Goal: Task Accomplishment & Management: Manage account settings

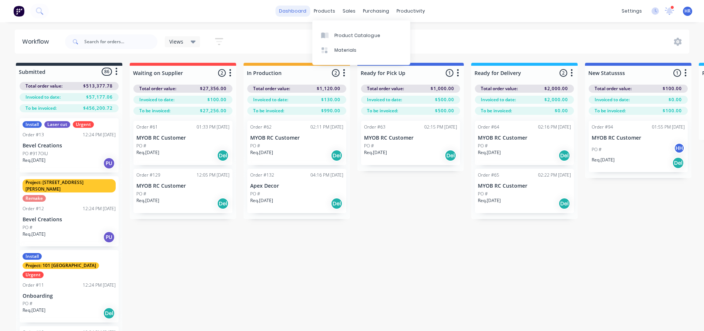
click at [303, 9] on link "dashboard" at bounding box center [292, 11] width 35 height 11
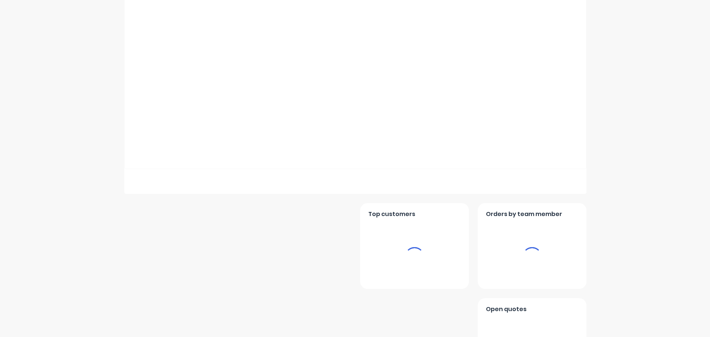
scroll to position [111, 0]
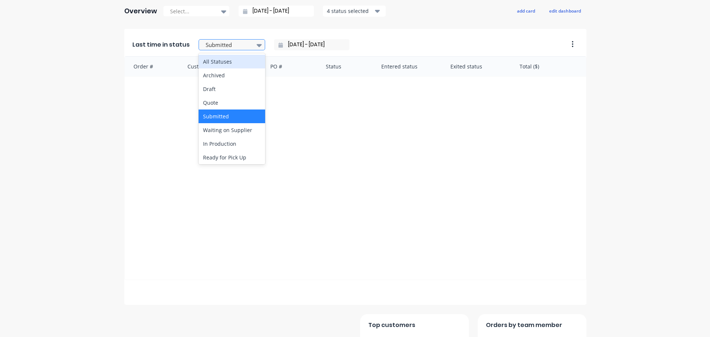
click at [257, 43] on icon at bounding box center [259, 45] width 5 height 8
click at [222, 67] on div "All Statuses" at bounding box center [231, 62] width 67 height 14
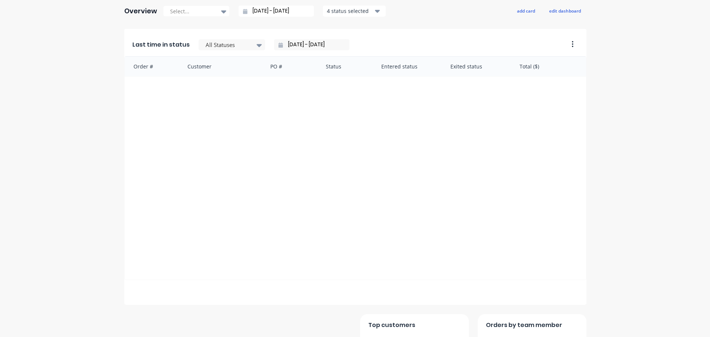
click at [307, 45] on input "[DATE] - [DATE]" at bounding box center [315, 44] width 64 height 11
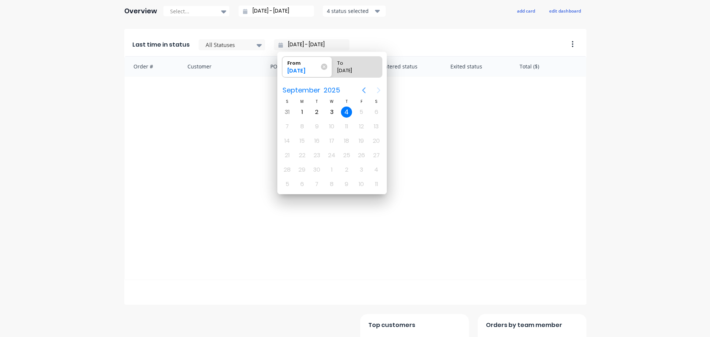
click at [364, 89] on icon "Previous page" at bounding box center [363, 90] width 9 height 9
click at [364, 91] on icon "Previous page" at bounding box center [363, 90] width 3 height 6
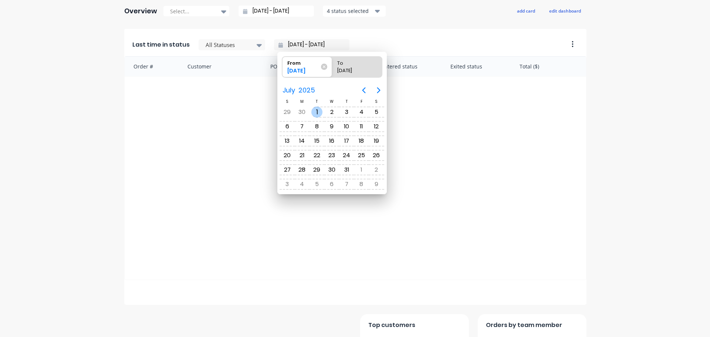
click at [320, 113] on div "1" at bounding box center [316, 111] width 11 height 11
type input "[DATE] - [DATE]"
radio input "false"
radio input "true"
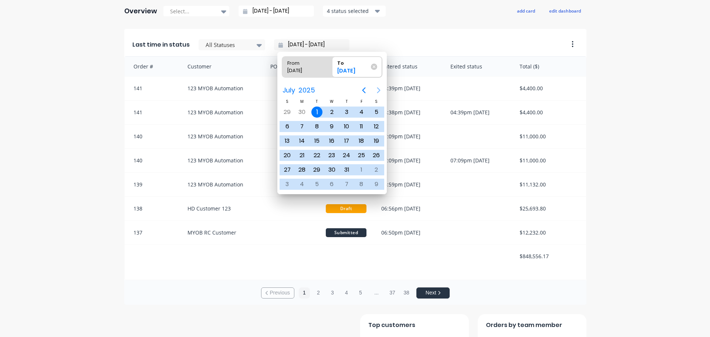
click at [380, 91] on icon "Next page" at bounding box center [378, 90] width 9 height 9
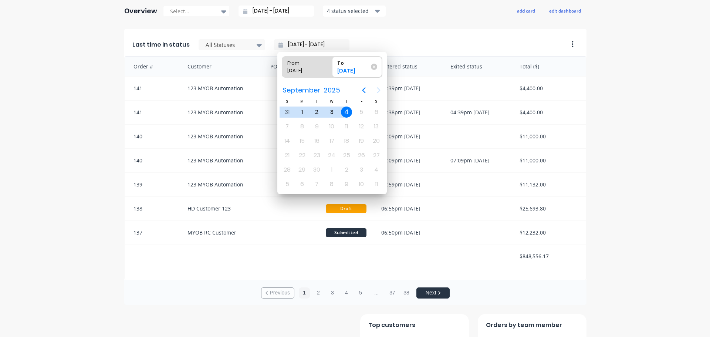
click at [343, 110] on div "4" at bounding box center [346, 111] width 11 height 11
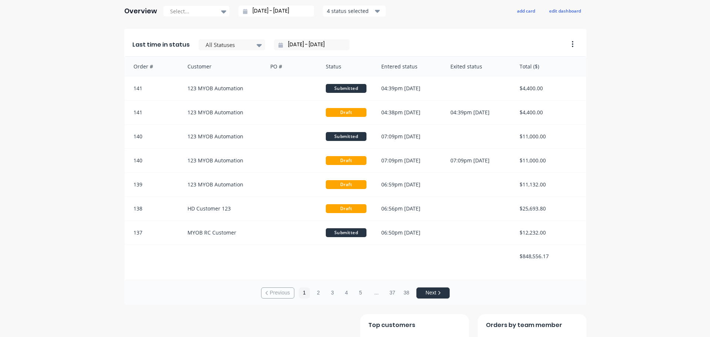
click at [655, 119] on div "[PERSON_NAME] RC Testing Create sales order Create purchase order Overview Sele…" at bounding box center [355, 302] width 710 height 766
click at [225, 46] on div at bounding box center [228, 44] width 47 height 9
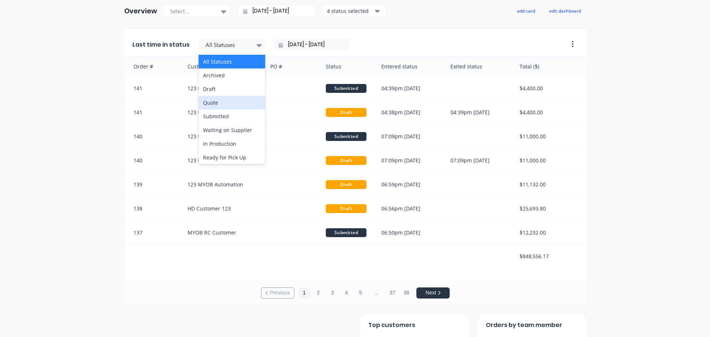
click at [218, 101] on div "Quote" at bounding box center [231, 103] width 67 height 14
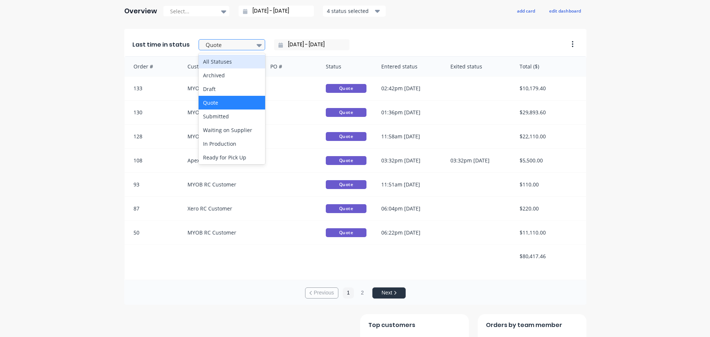
click at [230, 47] on div at bounding box center [228, 44] width 47 height 9
click at [233, 62] on div "All Statuses" at bounding box center [231, 62] width 67 height 14
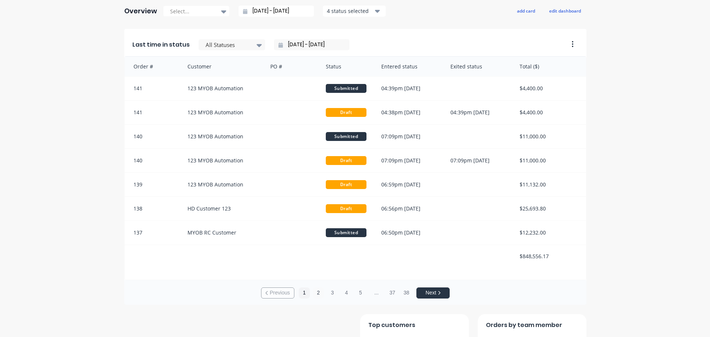
click at [313, 292] on button "2" at bounding box center [318, 292] width 11 height 11
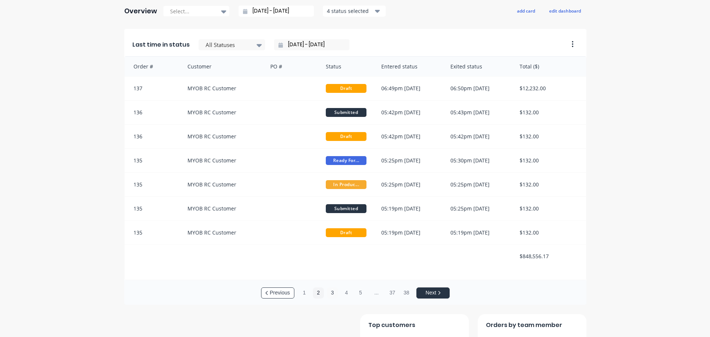
click at [327, 294] on button "3" at bounding box center [332, 292] width 11 height 11
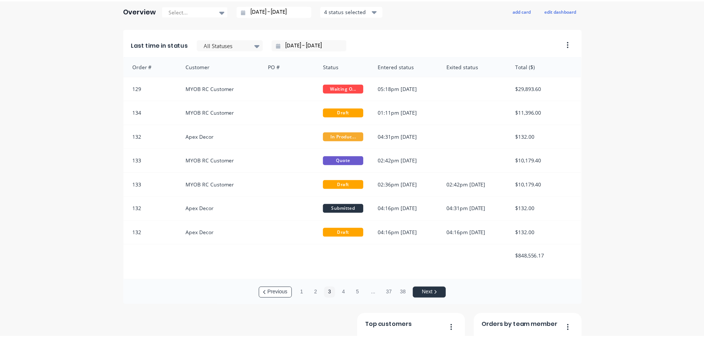
scroll to position [0, 0]
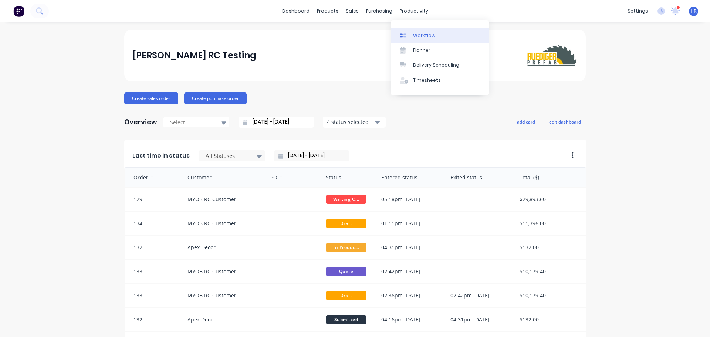
click at [429, 33] on div "Workflow" at bounding box center [424, 35] width 22 height 7
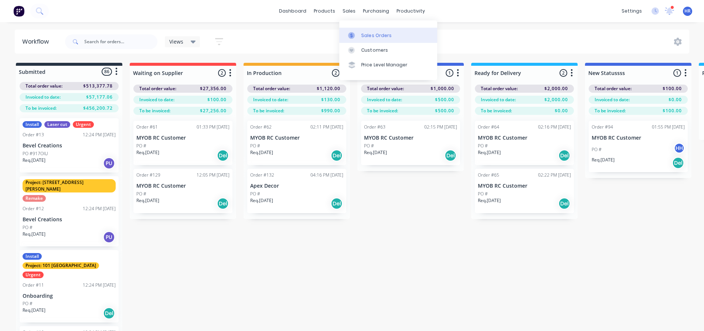
click at [375, 34] on div "Sales Orders" at bounding box center [377, 35] width 30 height 7
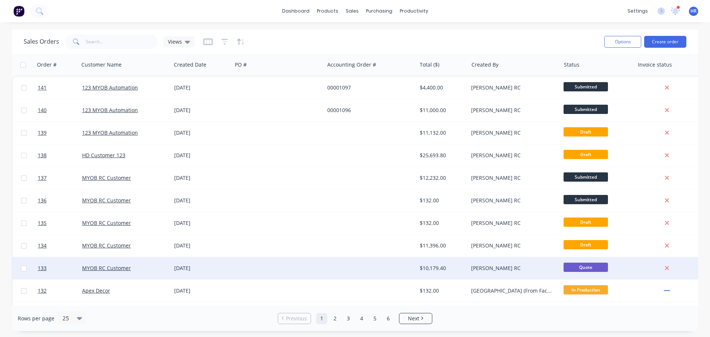
click at [292, 266] on div at bounding box center [278, 268] width 92 height 22
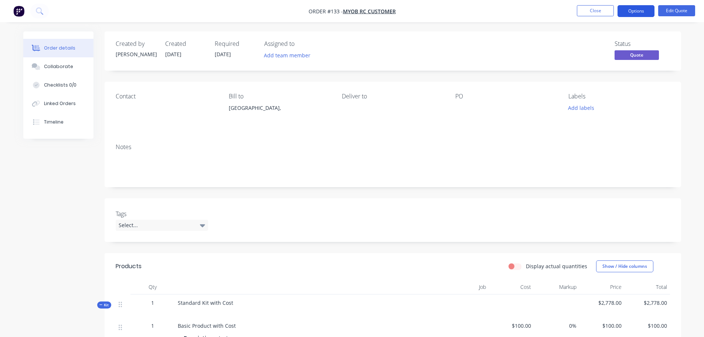
click at [645, 14] on button "Options" at bounding box center [636, 11] width 37 height 12
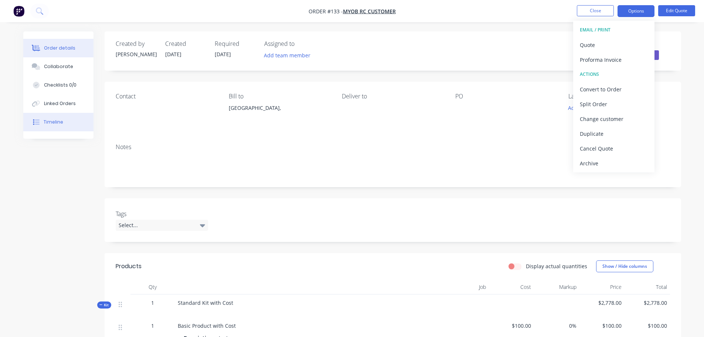
click at [78, 129] on button "Timeline" at bounding box center [58, 122] width 70 height 18
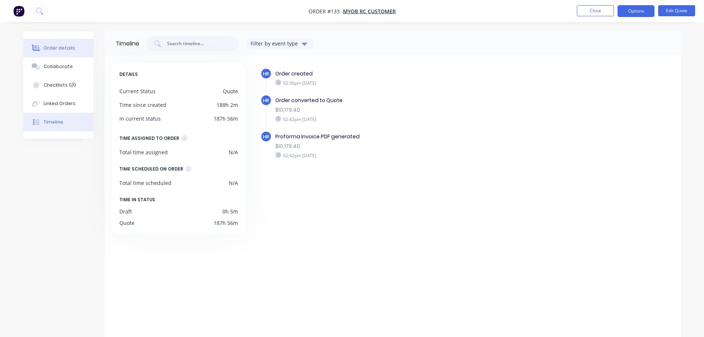
click at [72, 50] on button "Order details" at bounding box center [58, 48] width 70 height 18
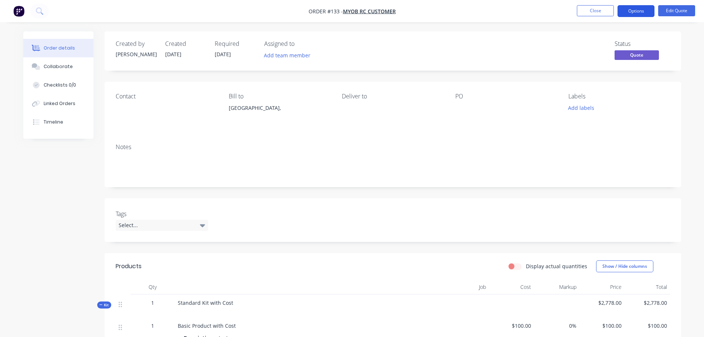
click at [642, 13] on button "Options" at bounding box center [636, 11] width 37 height 12
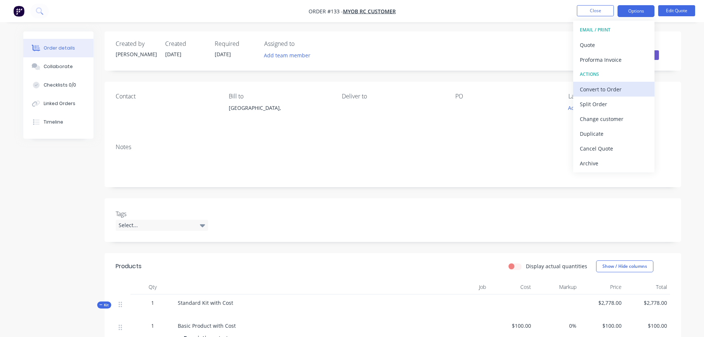
click at [625, 94] on div "Convert to Order" at bounding box center [614, 89] width 68 height 11
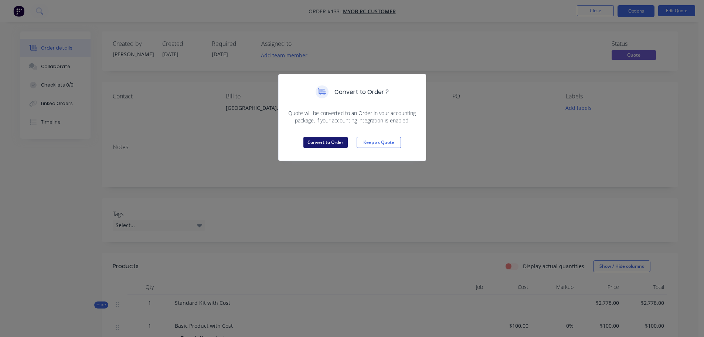
click at [323, 144] on button "Convert to Order" at bounding box center [325, 142] width 44 height 11
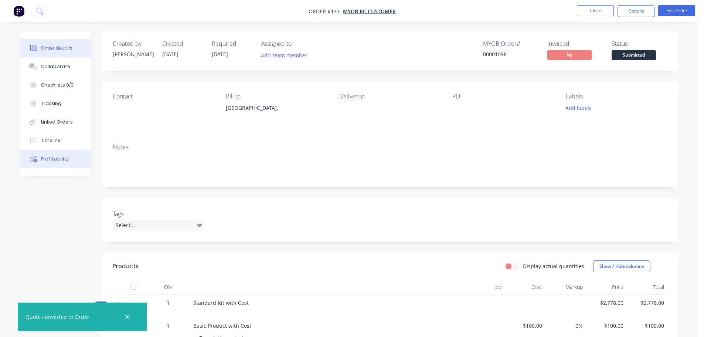
click at [68, 158] on button "Profitability" at bounding box center [55, 159] width 70 height 18
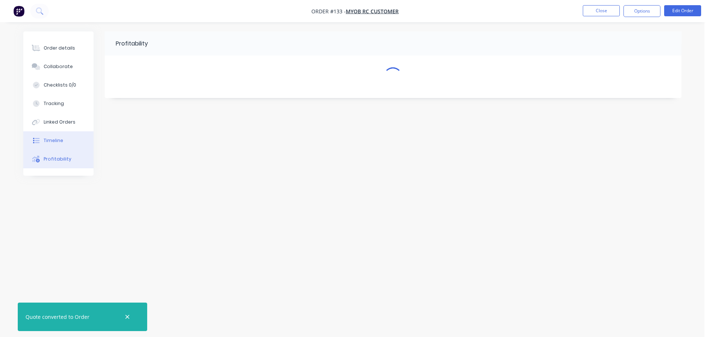
click at [68, 146] on button "Timeline" at bounding box center [58, 140] width 70 height 18
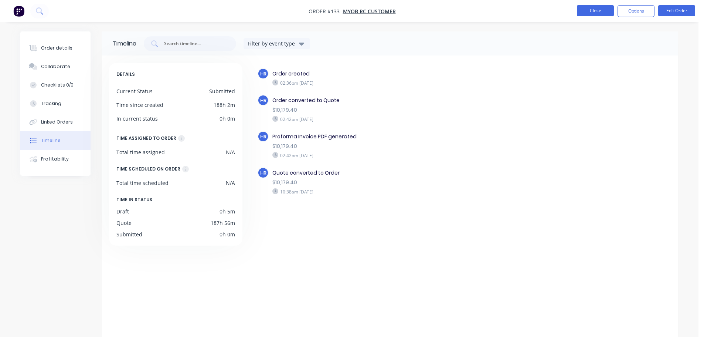
click at [593, 13] on button "Close" at bounding box center [595, 10] width 37 height 11
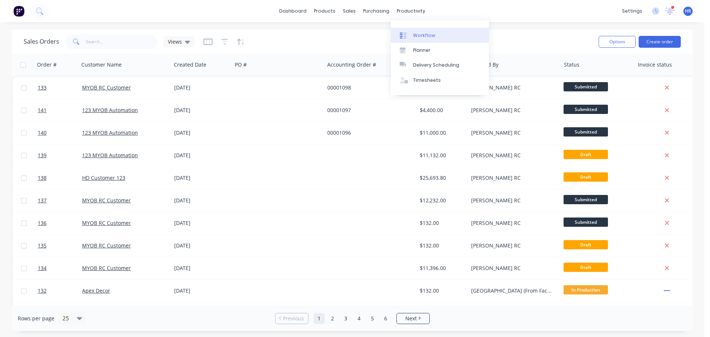
click at [431, 33] on div "Workflow" at bounding box center [424, 35] width 22 height 7
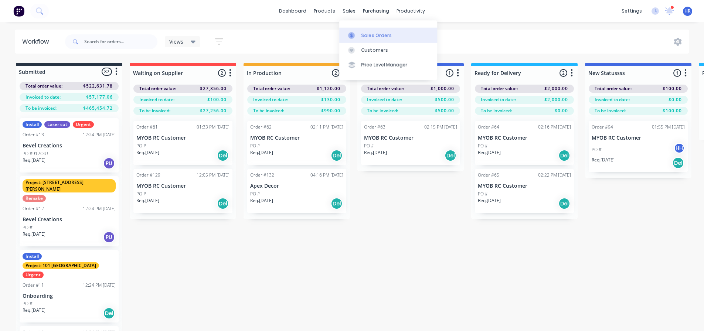
click at [374, 36] on div "Sales Orders" at bounding box center [377, 35] width 30 height 7
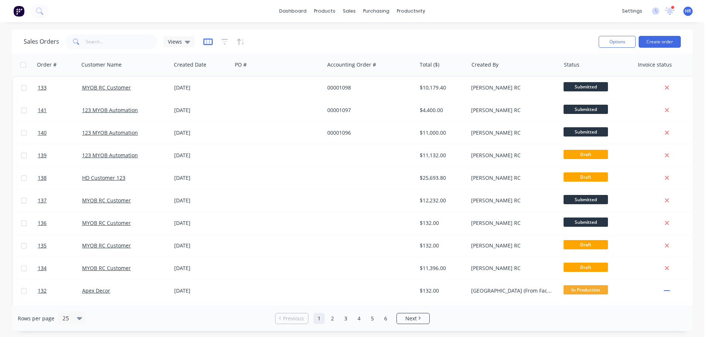
click at [207, 43] on icon "button" at bounding box center [207, 41] width 9 height 7
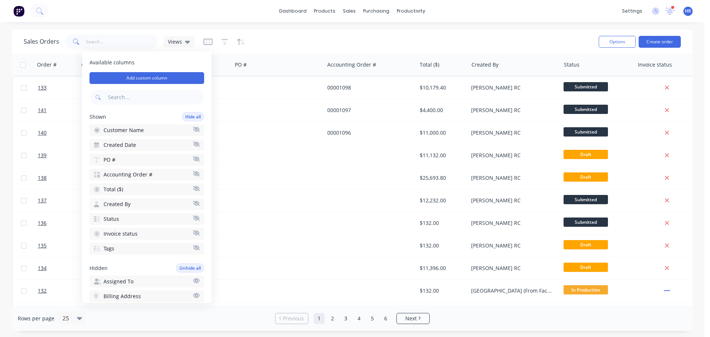
drag, startPoint x: 286, startPoint y: 35, endPoint x: 269, endPoint y: 37, distance: 17.1
click at [281, 36] on div "Sales Orders Views" at bounding box center [308, 42] width 569 height 18
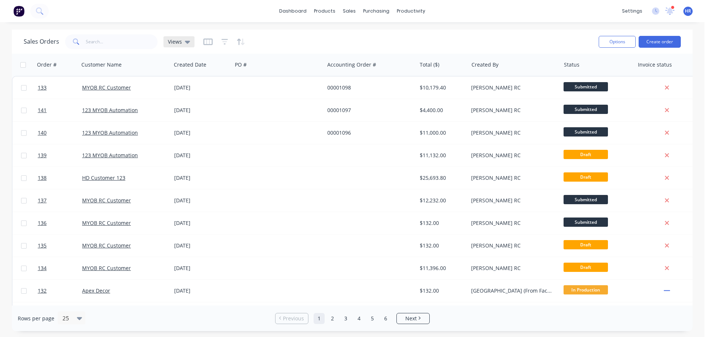
drag, startPoint x: 189, startPoint y: 43, endPoint x: 185, endPoint y: 47, distance: 5.0
click at [188, 44] on div "Views" at bounding box center [178, 41] width 31 height 11
click at [307, 31] on div "Sales Orders Views Options Create order" at bounding box center [352, 42] width 681 height 24
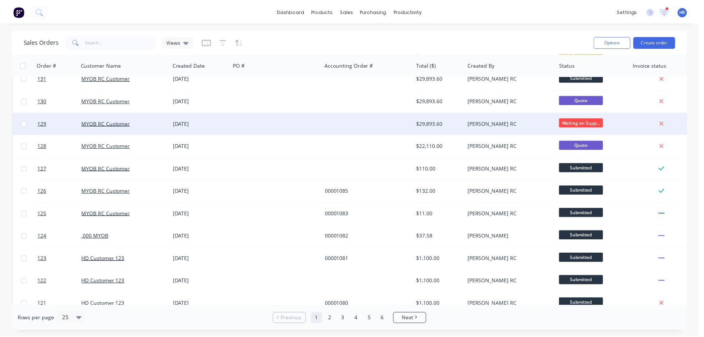
scroll to position [222, 0]
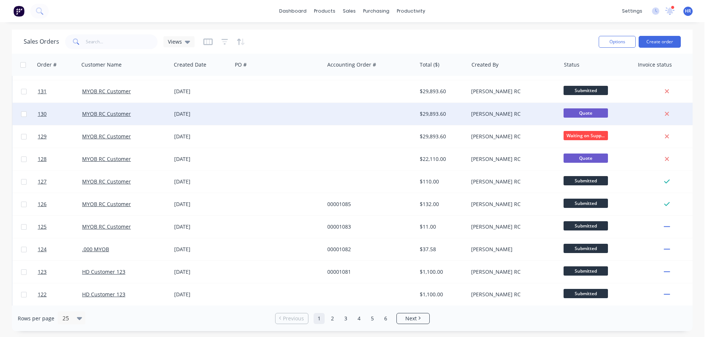
click at [206, 113] on div "[DATE]" at bounding box center [201, 113] width 55 height 7
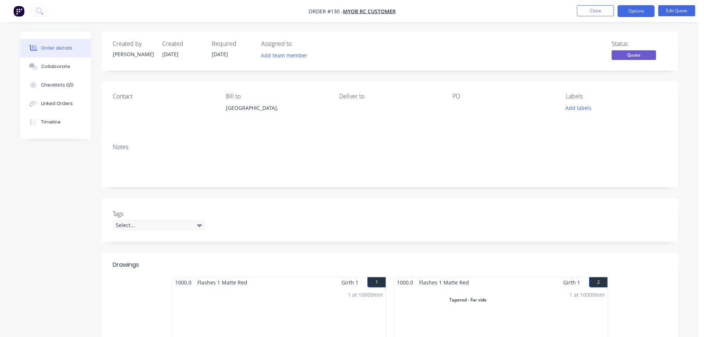
click at [638, 53] on span "Quote" at bounding box center [634, 54] width 44 height 9
drag, startPoint x: 685, startPoint y: 53, endPoint x: 652, endPoint y: 60, distance: 33.6
click at [643, 56] on span "Quote" at bounding box center [634, 54] width 44 height 9
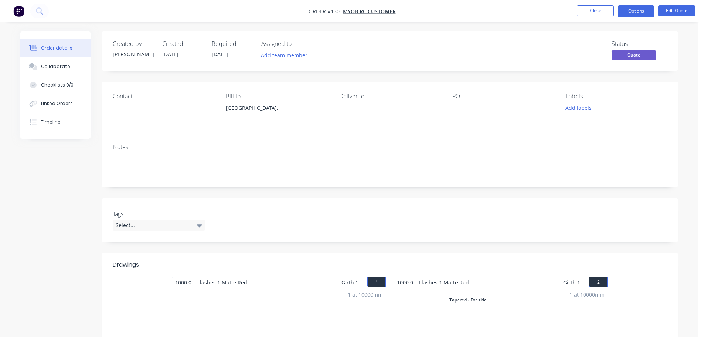
click at [647, 55] on span "Quote" at bounding box center [634, 54] width 44 height 9
